Goal: Check status: Check status

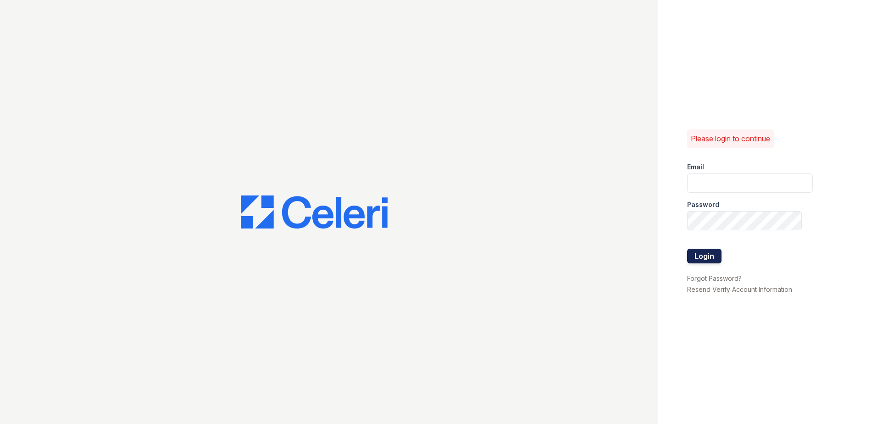
type input "[EMAIL_ADDRESS][DOMAIN_NAME]"
click at [703, 259] on button "Login" at bounding box center [704, 255] width 34 height 15
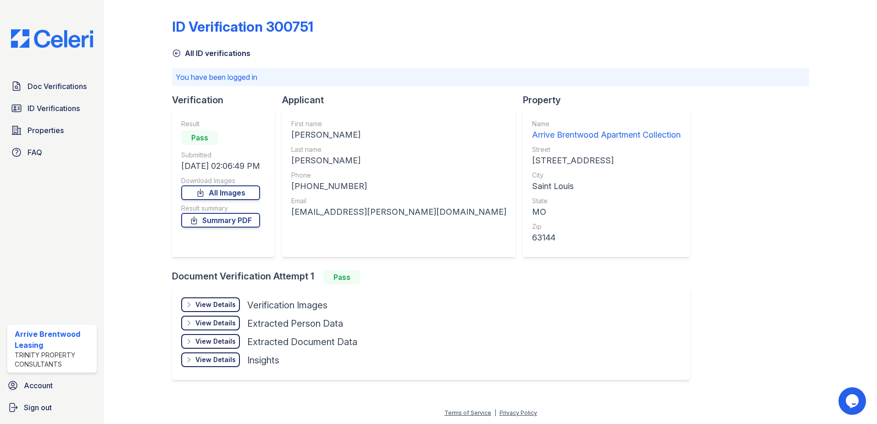
drag, startPoint x: 230, startPoint y: 301, endPoint x: 238, endPoint y: 302, distance: 7.8
click at [230, 301] on div "View Details" at bounding box center [215, 304] width 40 height 9
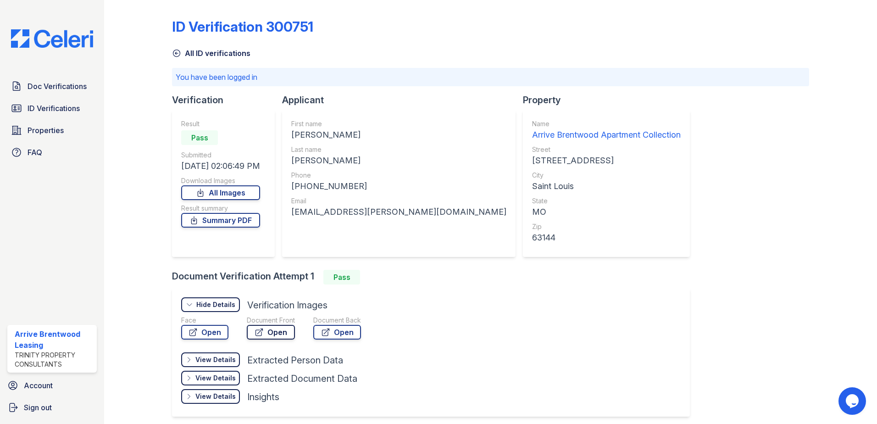
click at [279, 328] on link "Open" at bounding box center [271, 332] width 48 height 15
